Goal: Task Accomplishment & Management: Complete application form

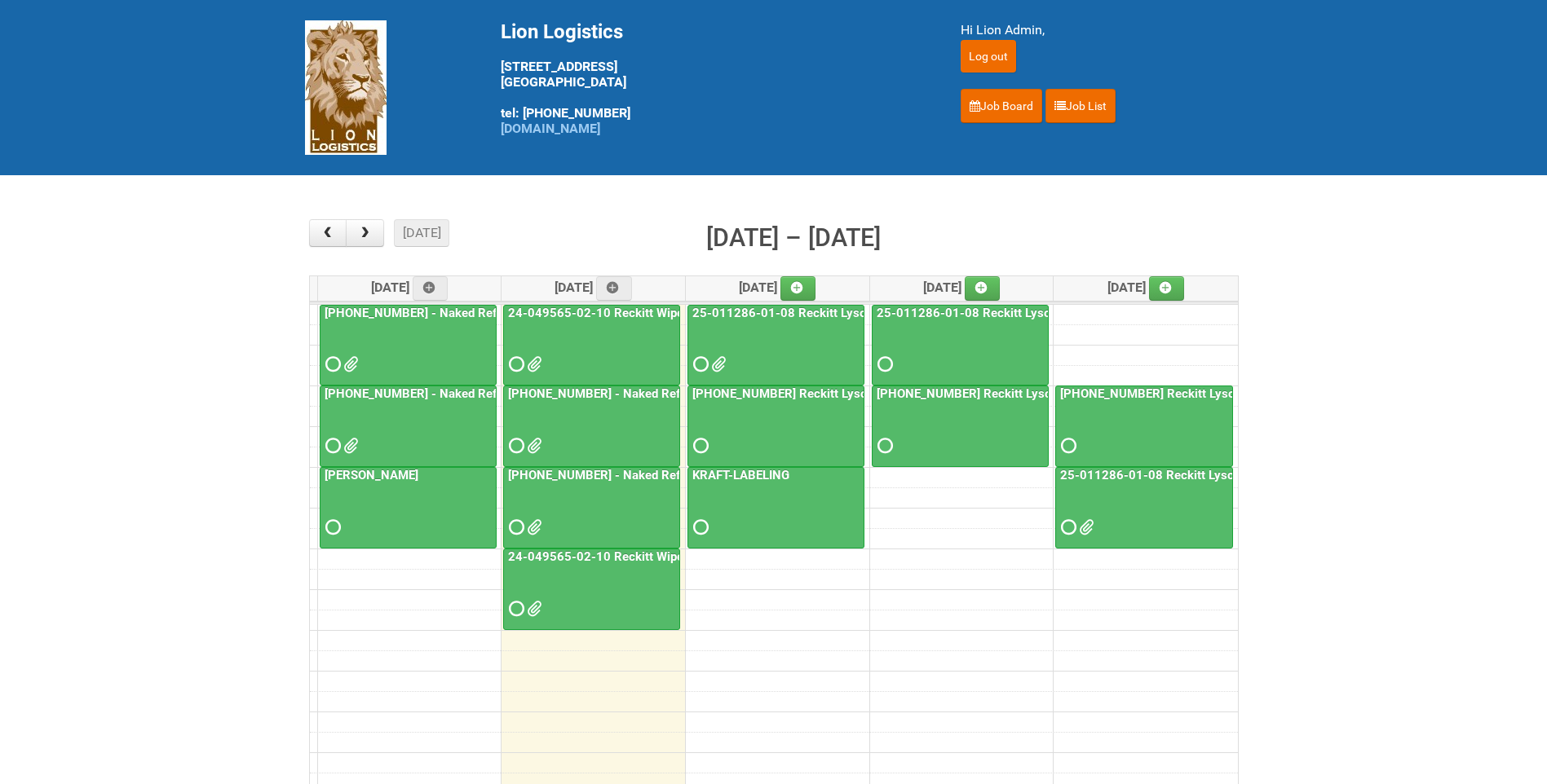
click at [628, 485] on div "[PHONE_NUMBER] - Naked Reformulation Mailing 2 PHOTOS" at bounding box center [592, 503] width 175 height 71
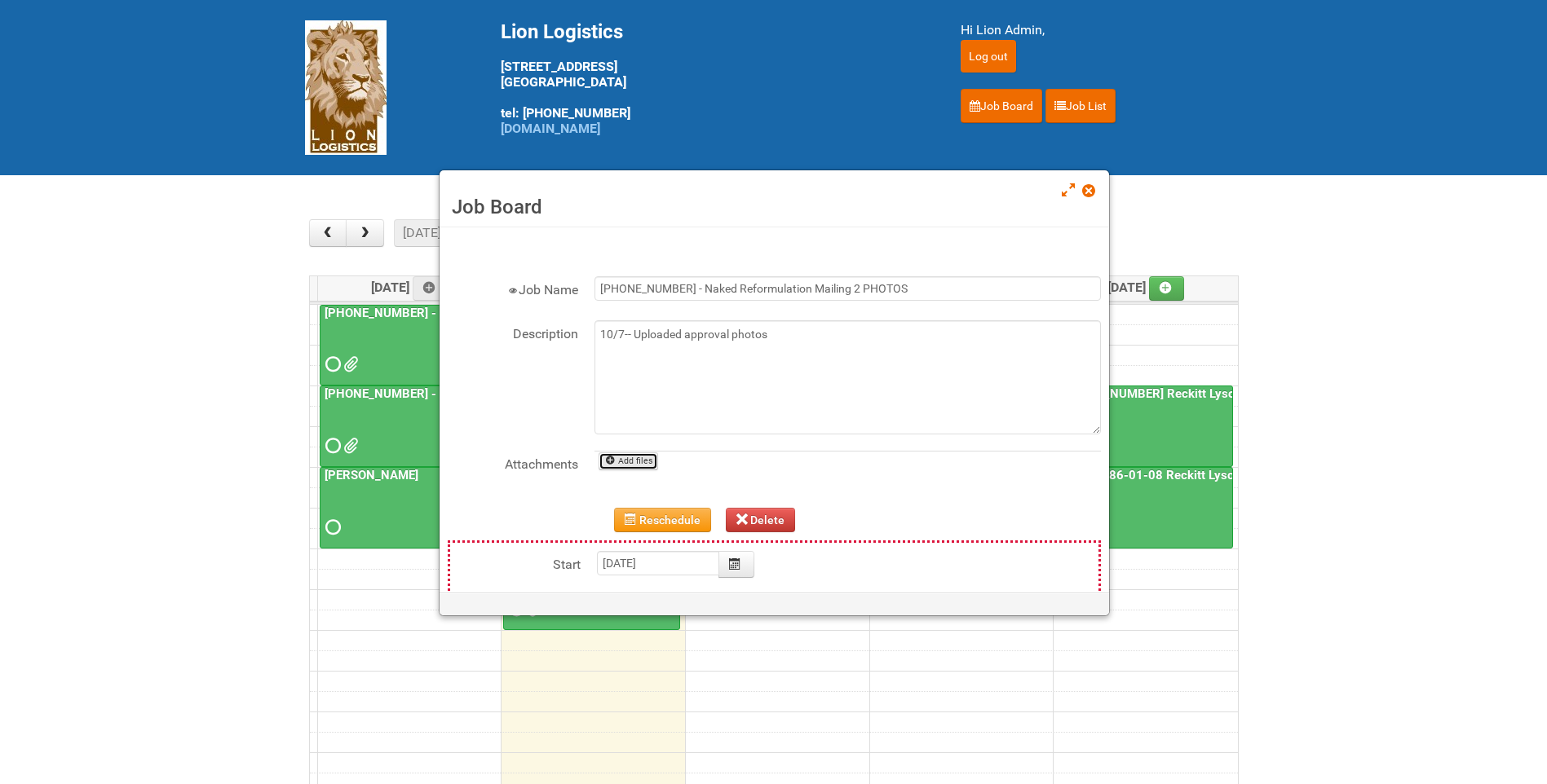
click at [645, 466] on link "Add files" at bounding box center [628, 462] width 59 height 18
type input "C:\fakepath\GROUP -5 (SEED).jpg"
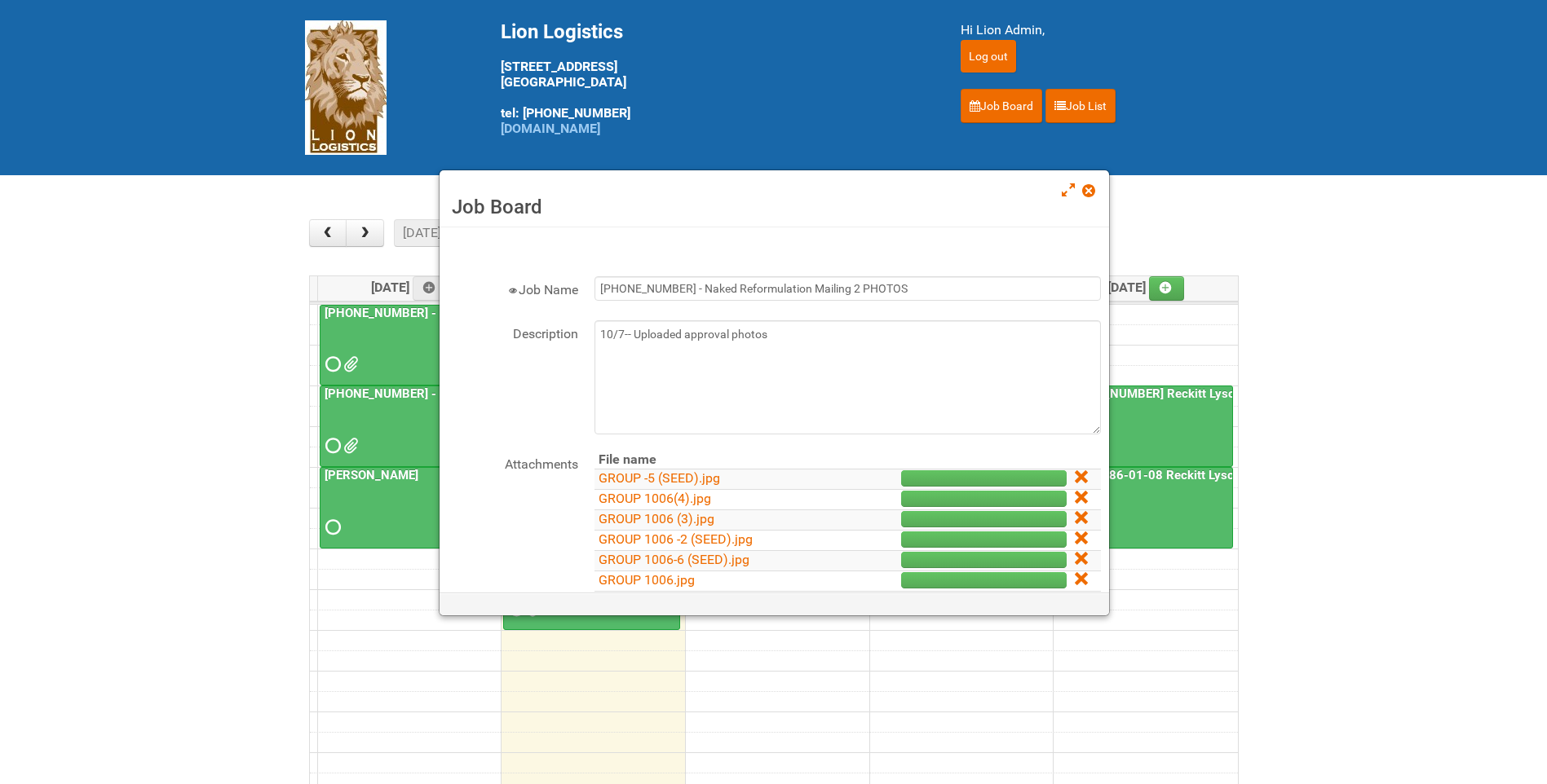
scroll to position [81, 0]
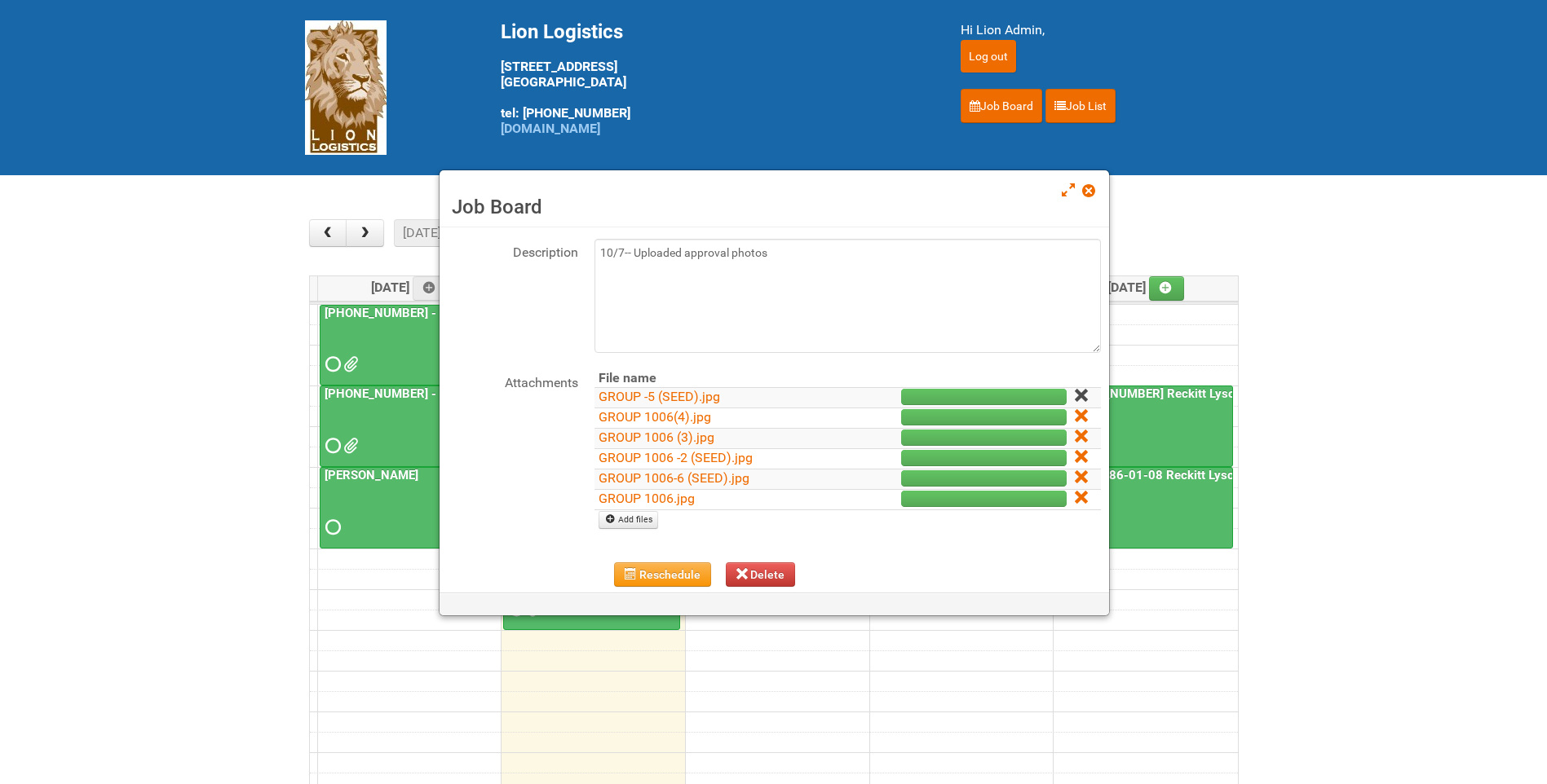
click at [1075, 390] on icon at bounding box center [1081, 395] width 12 height 12
click at [1091, 197] on span at bounding box center [1088, 191] width 12 height 12
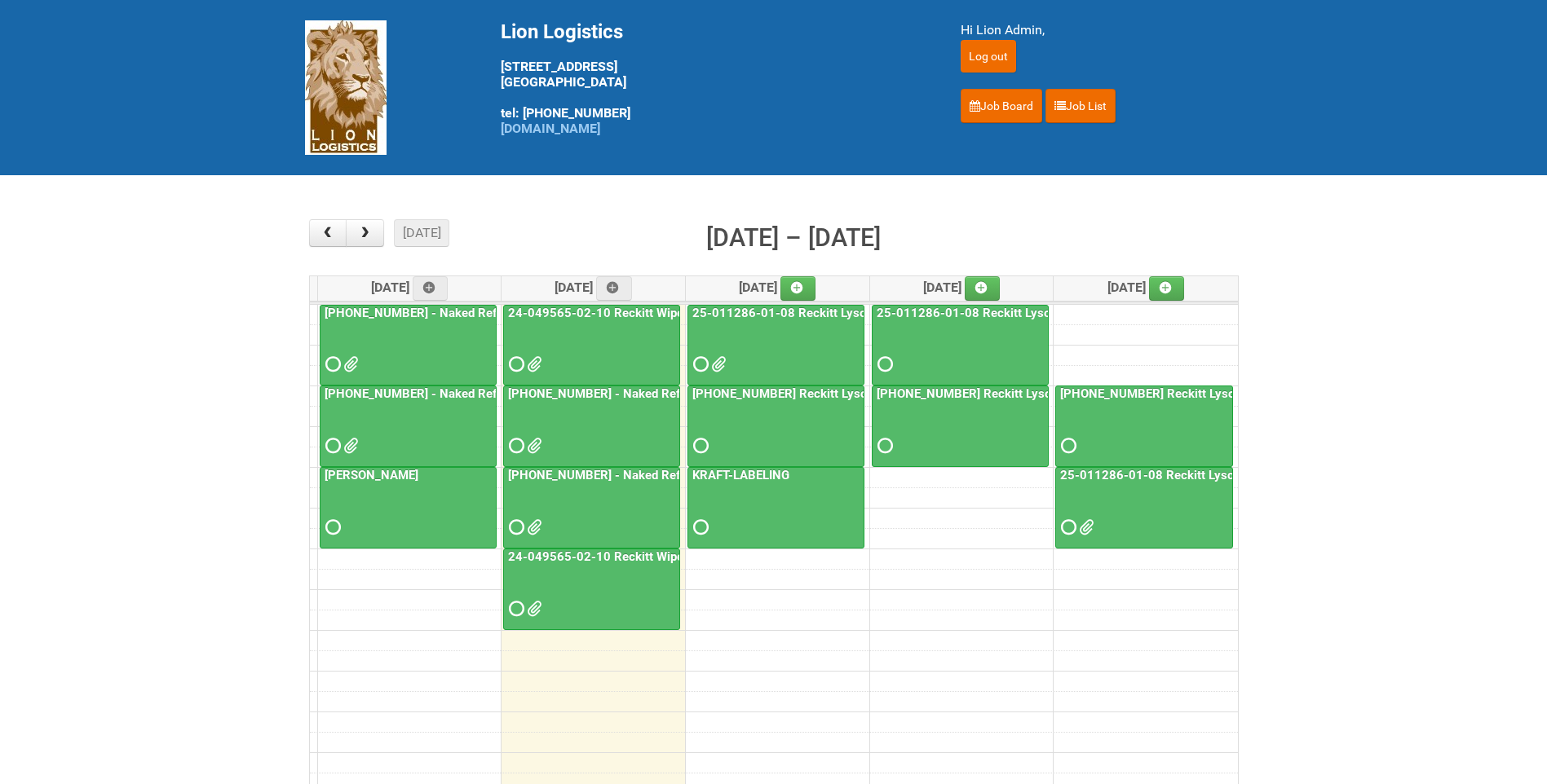
click at [608, 482] on link "[PHONE_NUMBER] - Naked Reformulation Mailing 2 PHOTOS" at bounding box center [676, 475] width 342 height 15
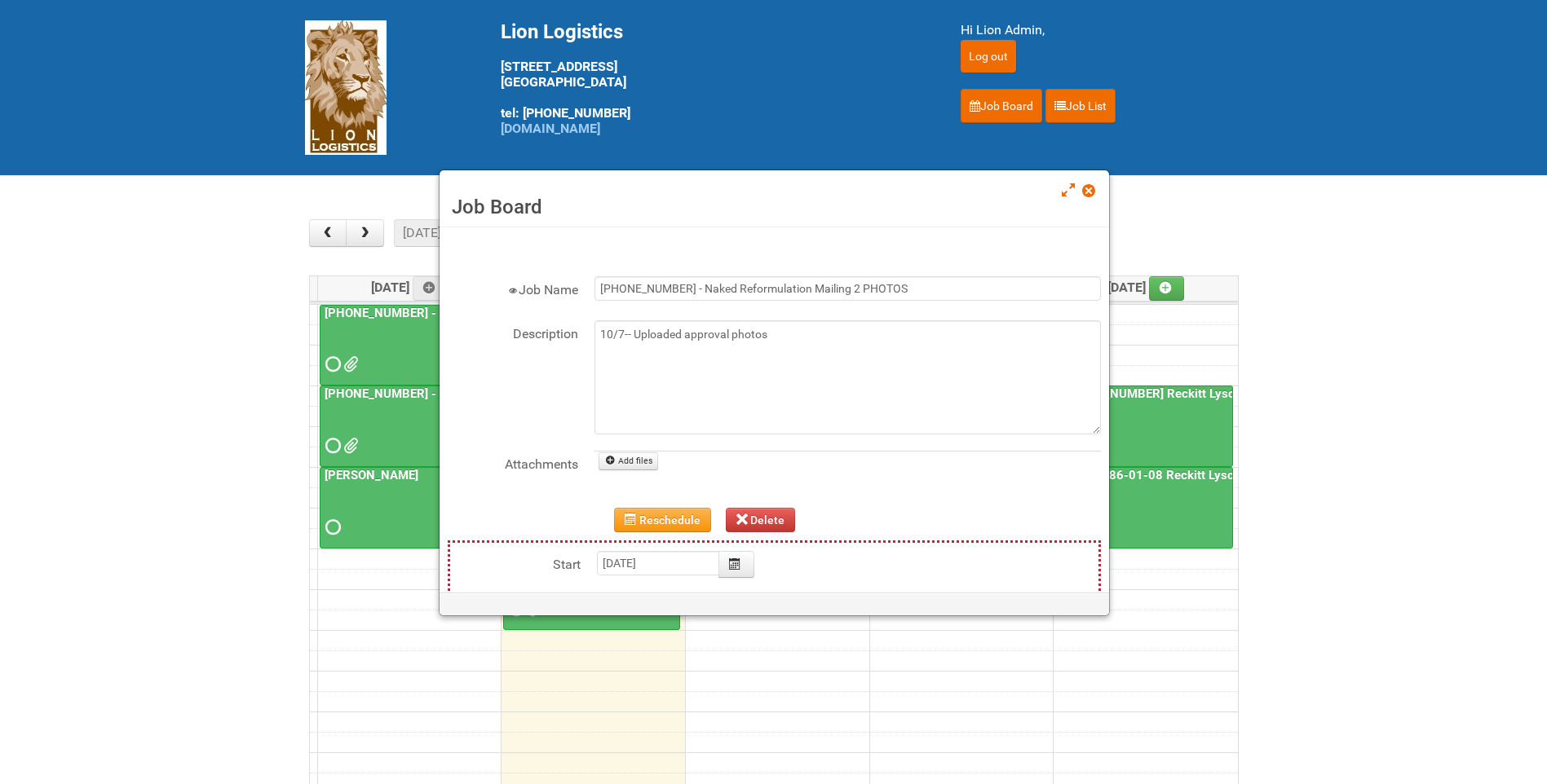
click at [636, 449] on div "Description 10/7-- Uploaded approval photos" at bounding box center [774, 386] width 654 height 131
click at [636, 452] on td "Add files" at bounding box center [848, 462] width 506 height 21
click at [642, 458] on link "Add files" at bounding box center [628, 462] width 59 height 18
type input "C:\fakepath\GROUP 1006 -5 (SEED).jpg"
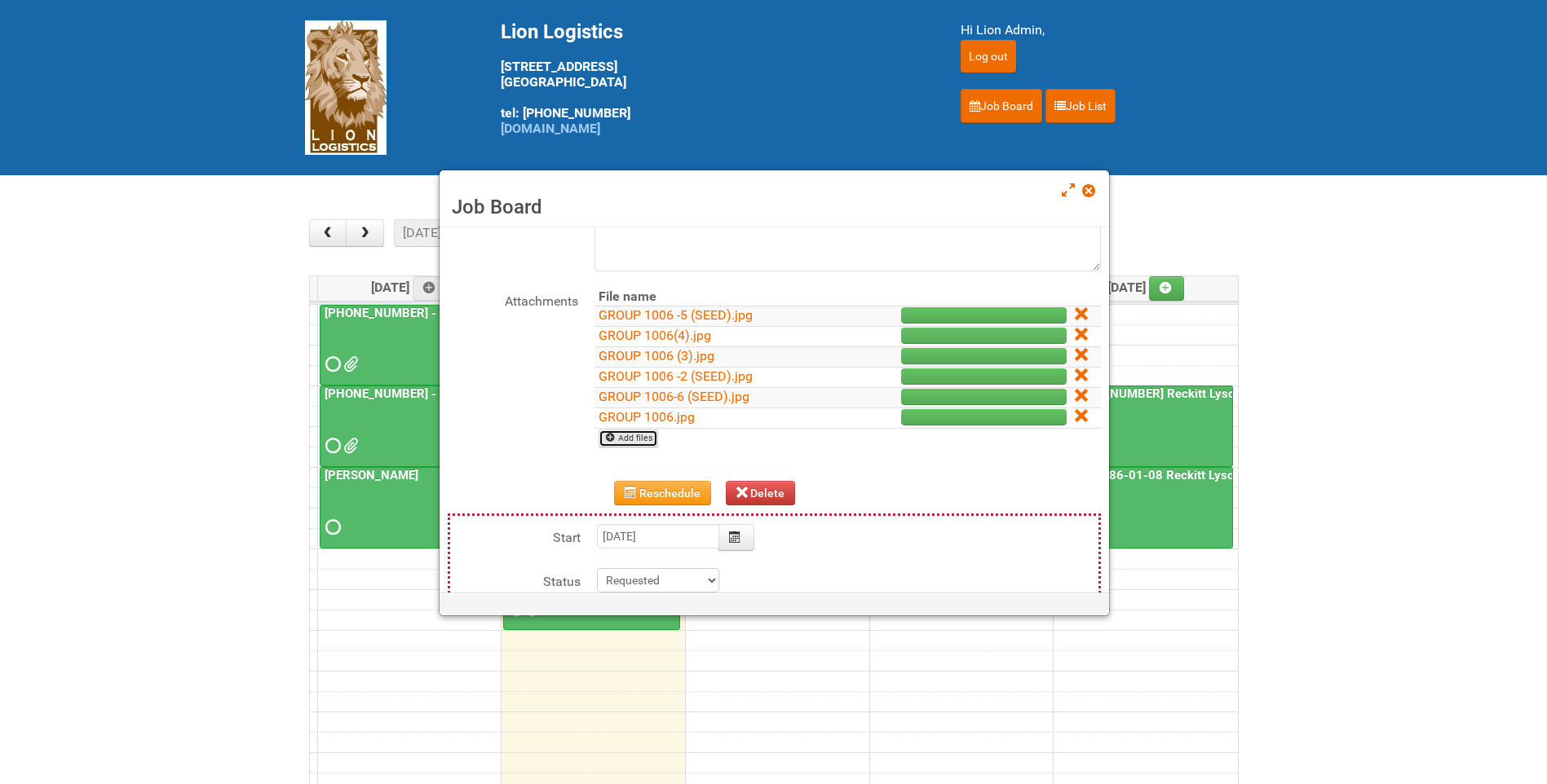
scroll to position [244, 0]
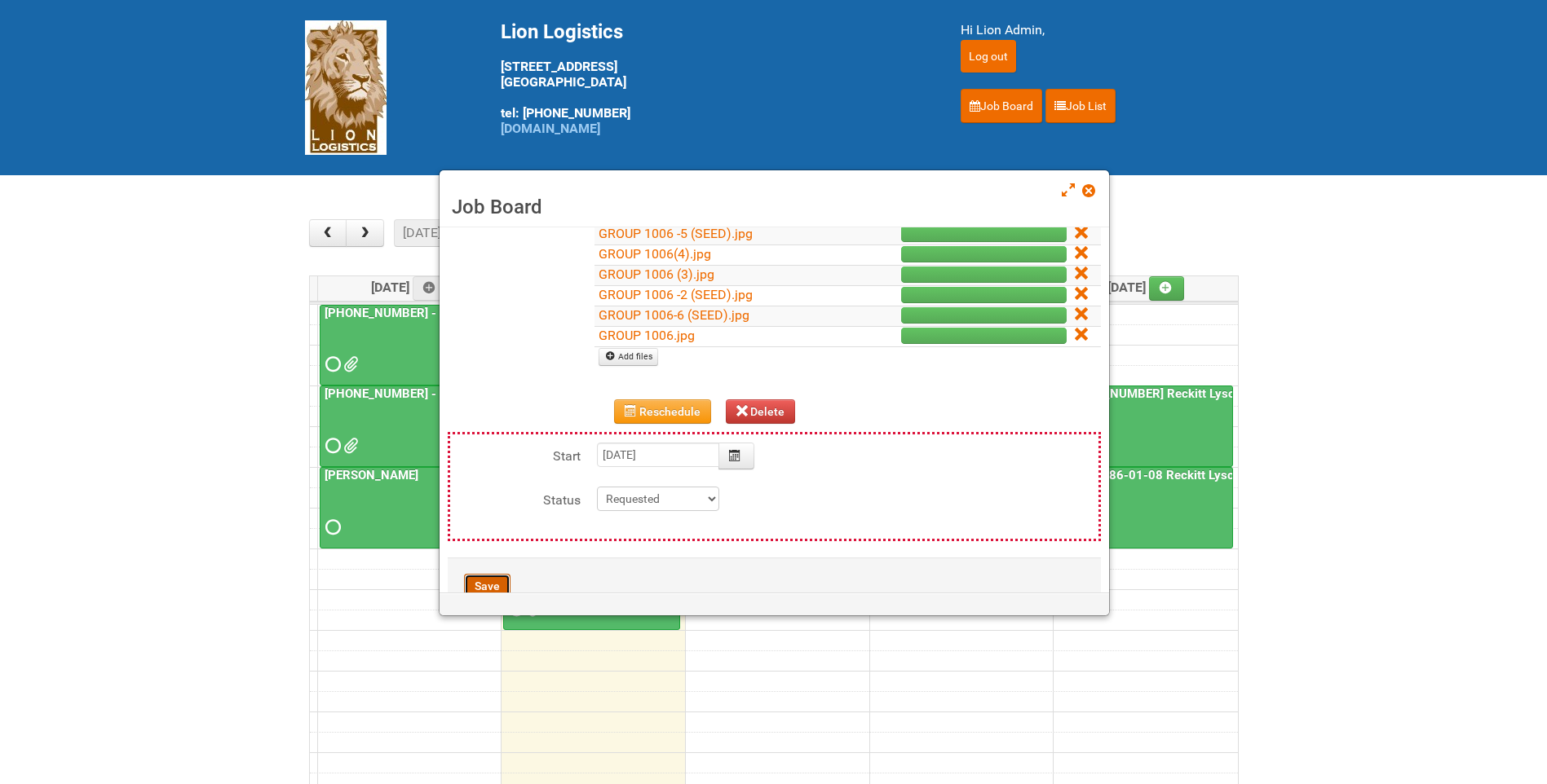
click at [485, 579] on button "Save" at bounding box center [487, 586] width 46 height 25
type input "[DATE] 13:00:00"
